Goal: Download file/media

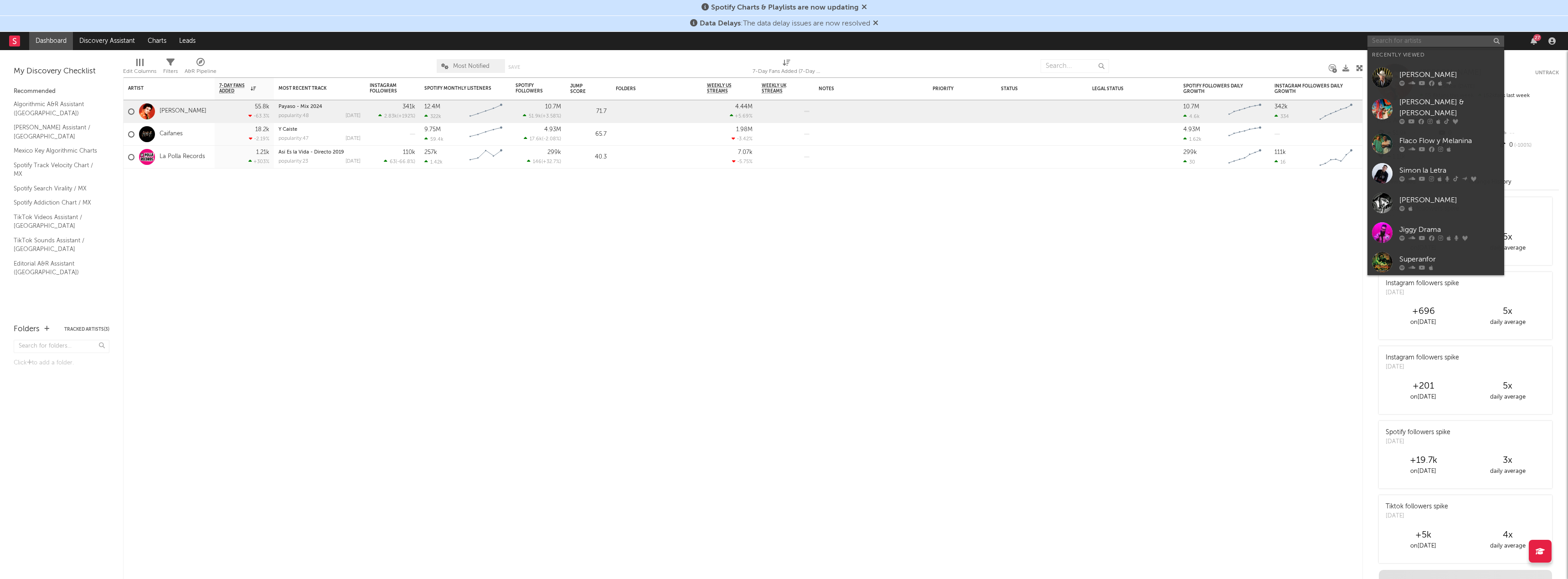
click at [1401, 42] on input "text" at bounding box center [1436, 41] width 137 height 12
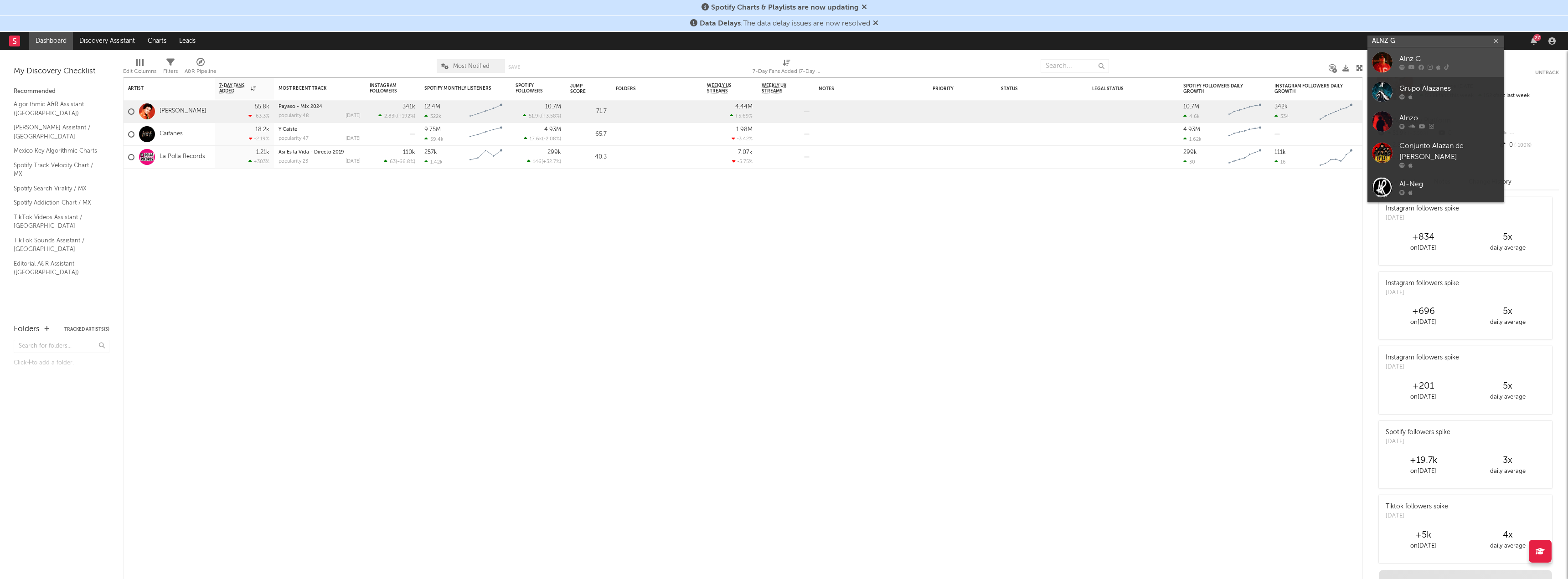
type input "ALNZ G"
click at [1414, 58] on div "Alnz G" at bounding box center [1449, 59] width 100 height 11
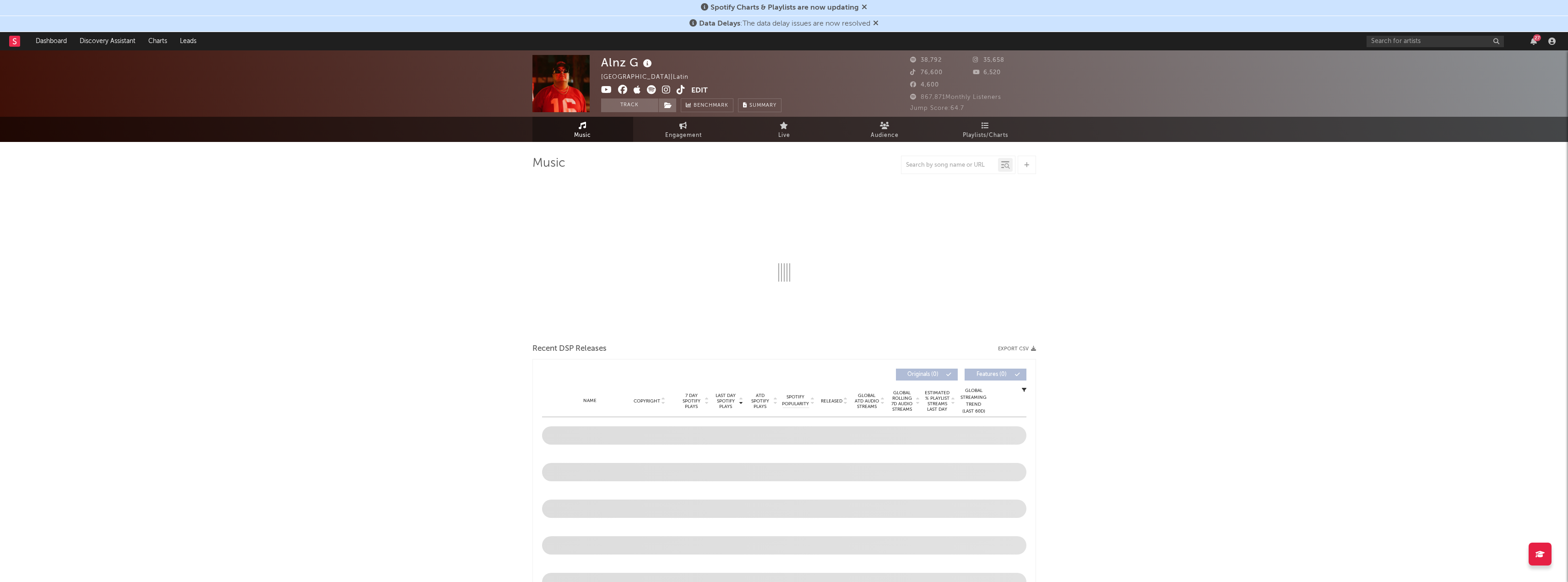
select select "6m"
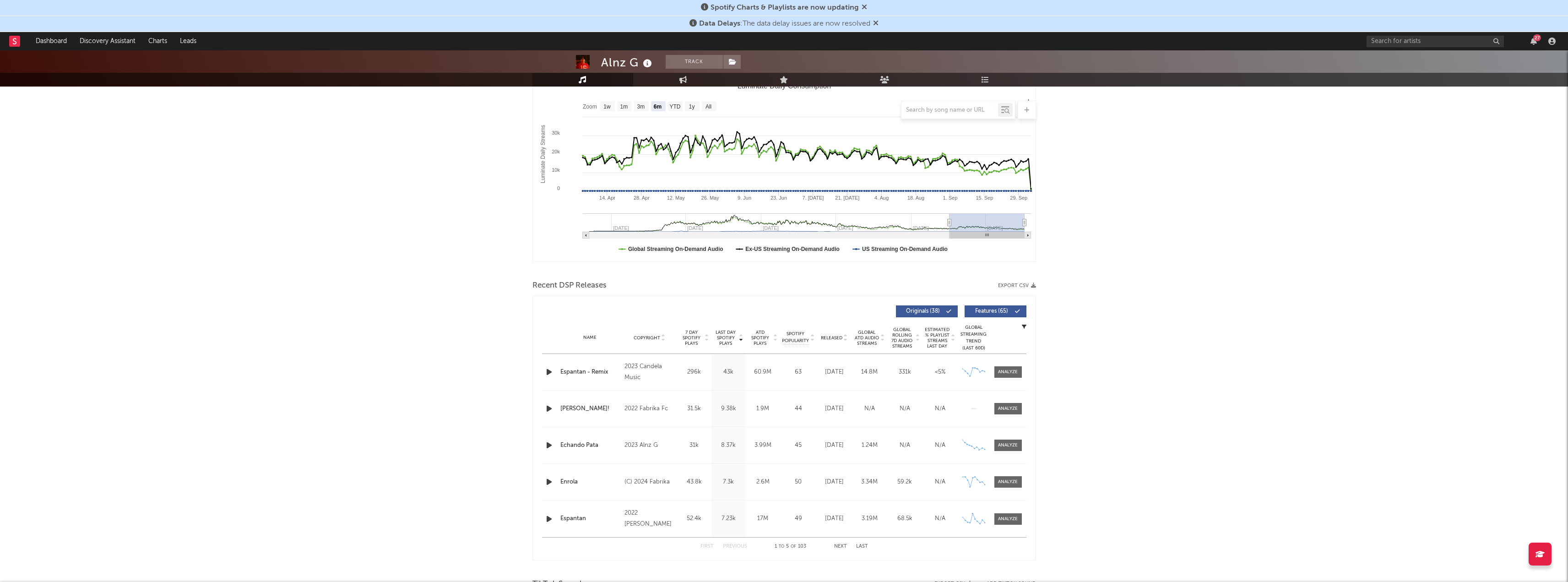
scroll to position [138, 0]
click at [1012, 285] on button "Export CSV" at bounding box center [1017, 285] width 38 height 6
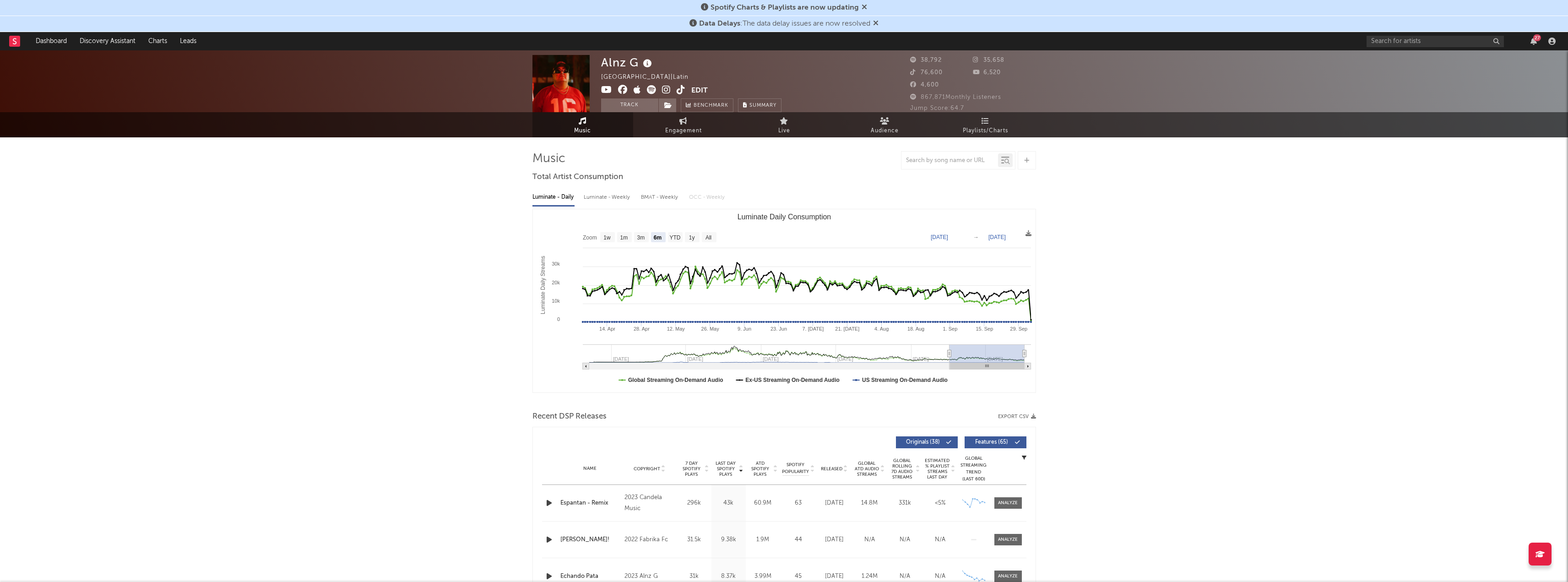
scroll to position [0, 0]
